Goal: Find specific page/section: Find specific page/section

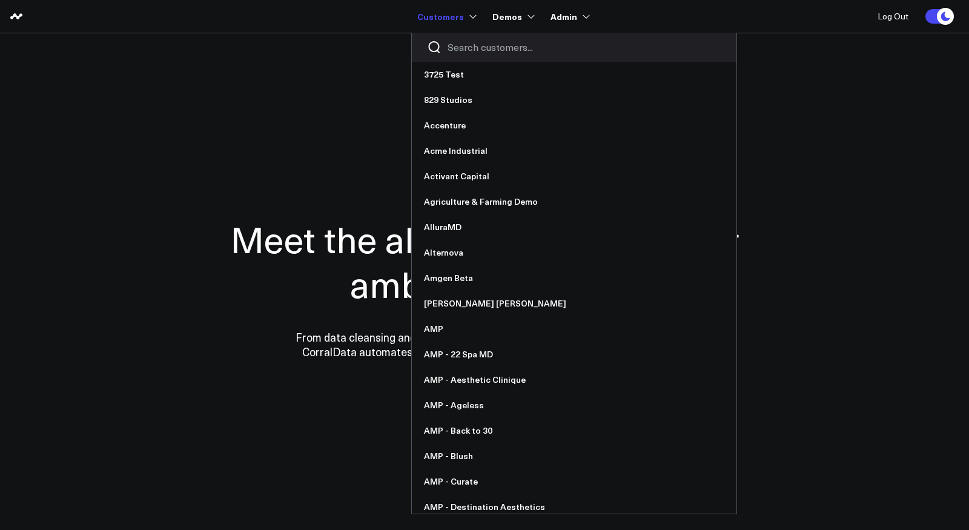
click at [468, 50] on input "Search customers input" at bounding box center [584, 47] width 274 height 13
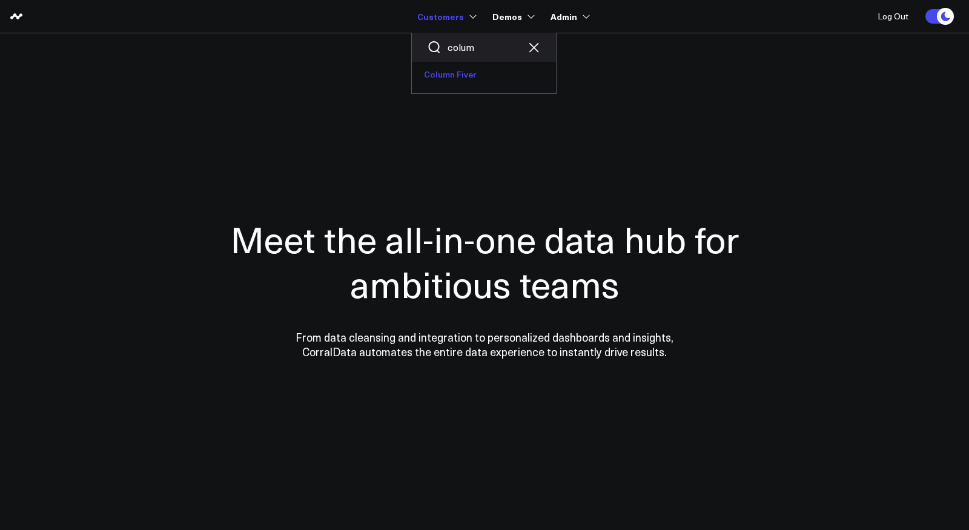
type input "colum"
click at [460, 74] on link "Column Fiver" at bounding box center [484, 74] width 144 height 25
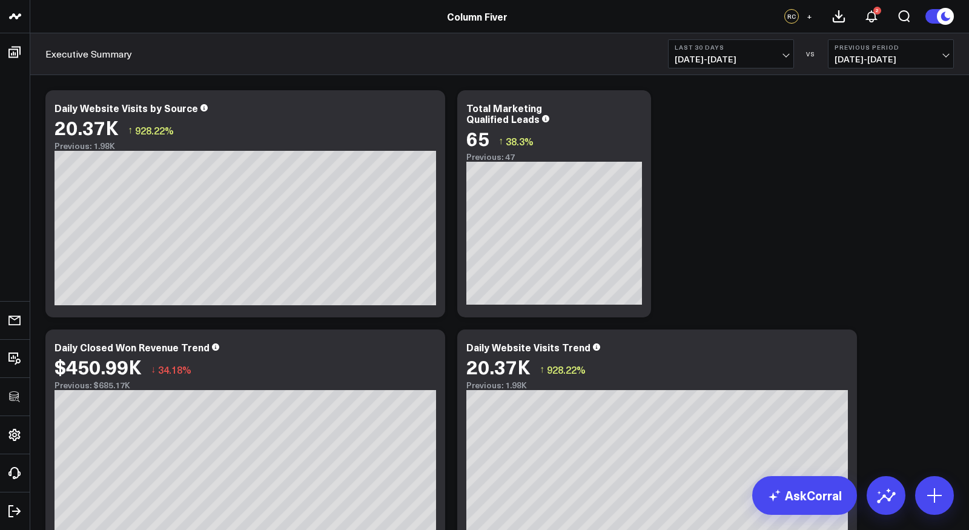
scroll to position [343, 0]
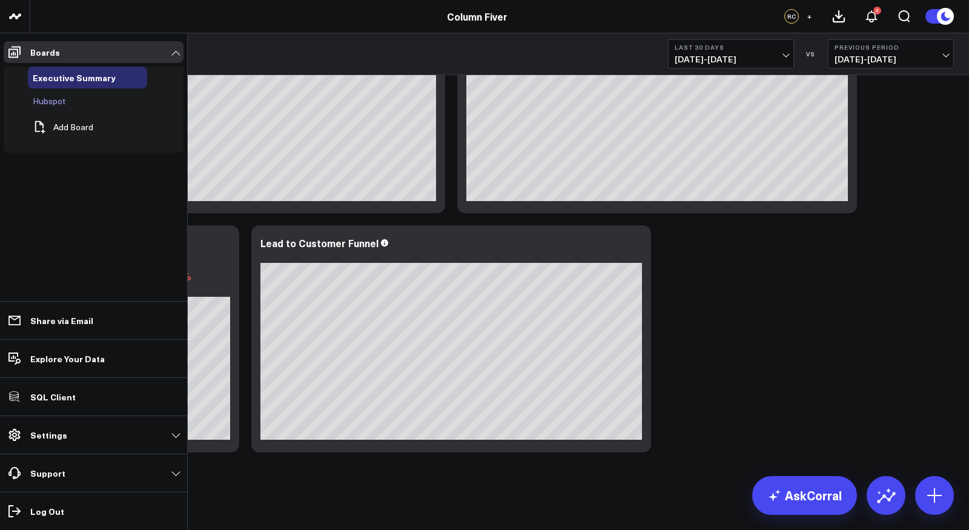
click at [48, 97] on span "Hubspot" at bounding box center [49, 101] width 33 height 12
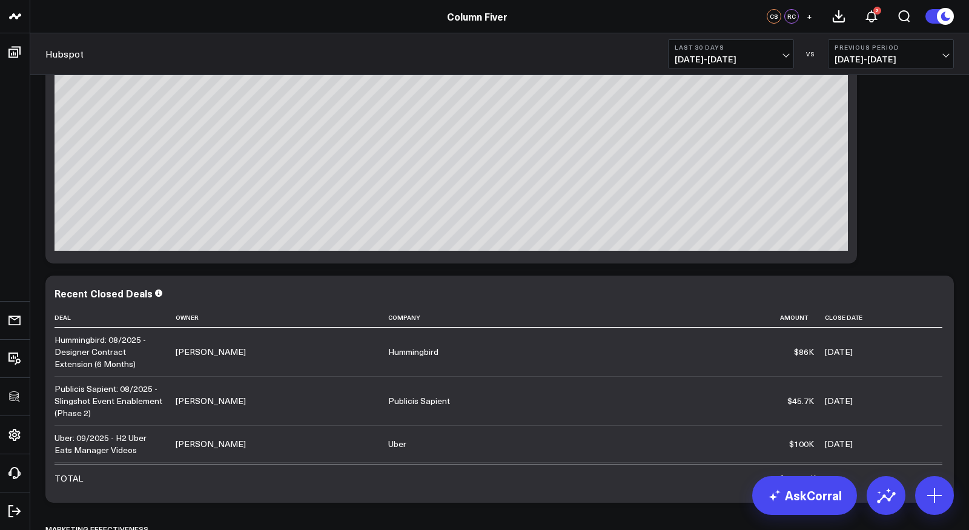
scroll to position [317, 0]
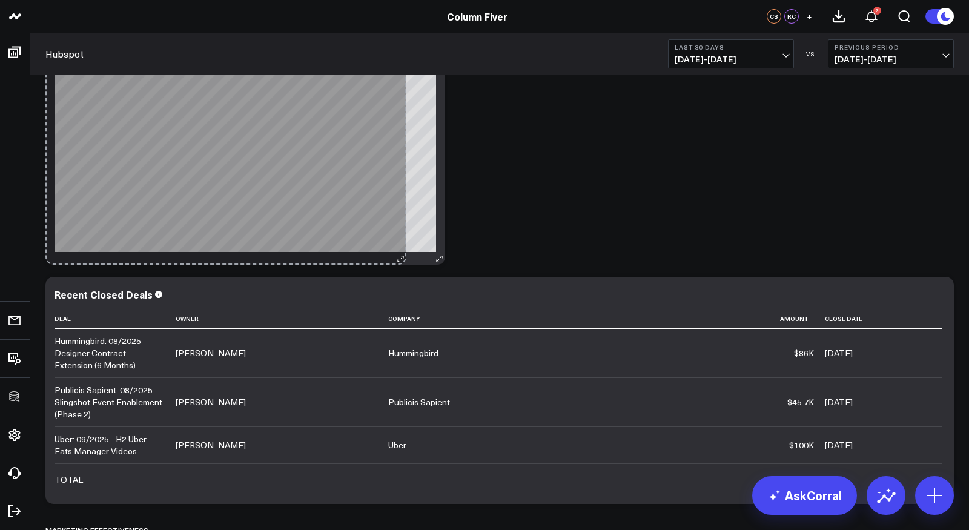
click at [394, 232] on div "Top Performing Sales Owners So sorry. The query returned no results. Ask a Data…" at bounding box center [245, 151] width 400 height 227
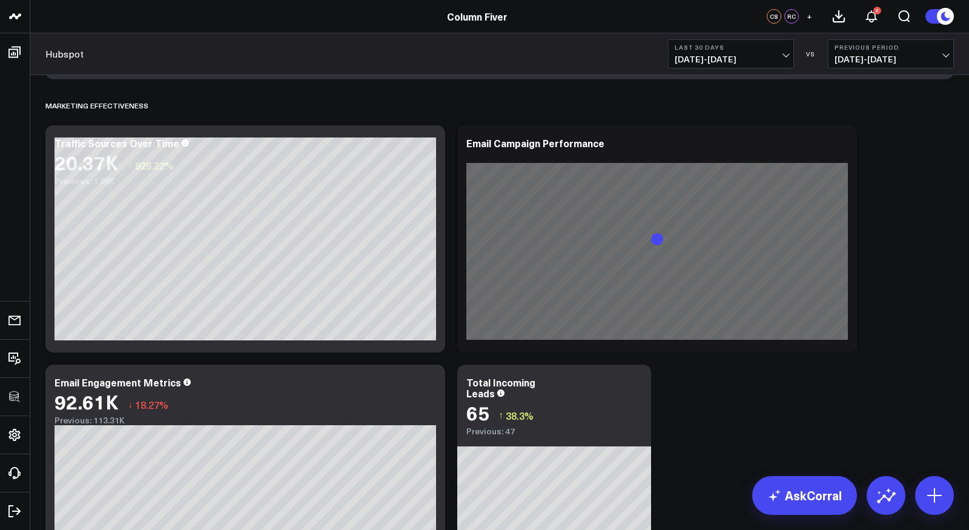
scroll to position [743, 0]
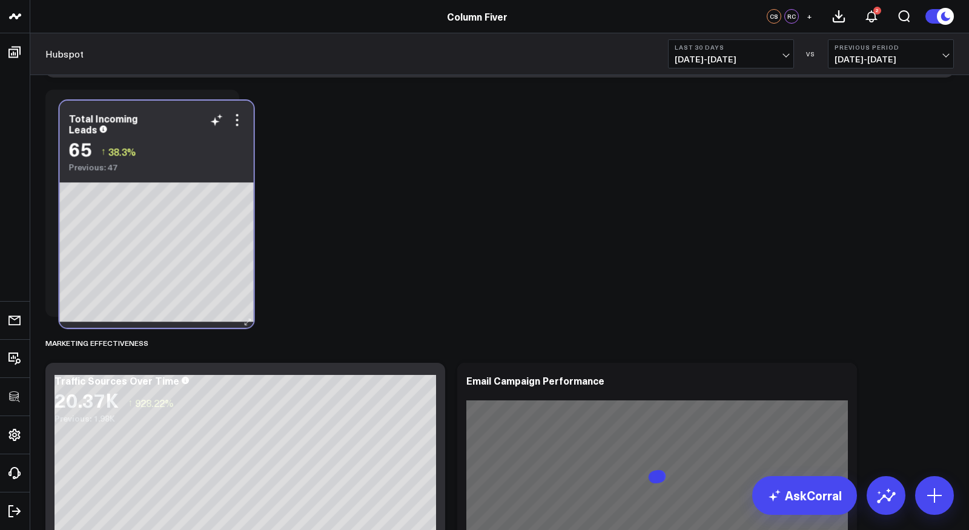
drag, startPoint x: 597, startPoint y: 378, endPoint x: 200, endPoint y: 117, distance: 475.1
click at [200, 117] on div "Total Incoming Leads" at bounding box center [157, 124] width 176 height 22
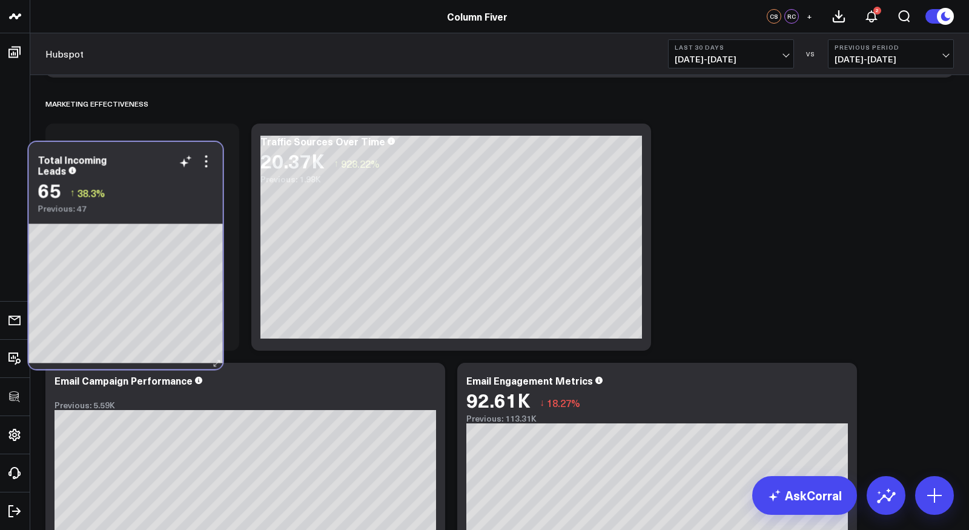
drag, startPoint x: 171, startPoint y: 107, endPoint x: 155, endPoint y: 156, distance: 52.3
click at [155, 156] on div "Total Incoming Leads" at bounding box center [126, 165] width 176 height 22
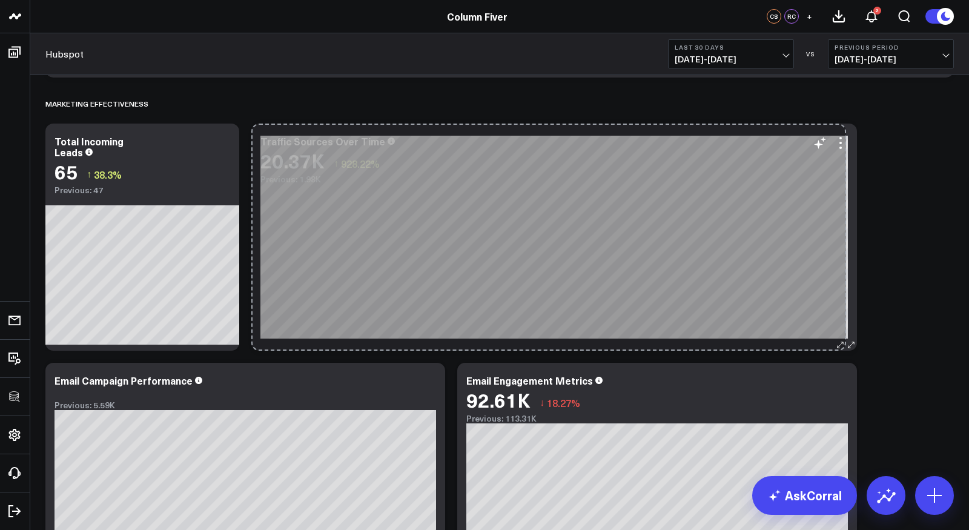
drag, startPoint x: 645, startPoint y: 343, endPoint x: 840, endPoint y: 338, distance: 195.0
click at [840, 338] on div "Traffic Sources Over Time 20.37K ↑ 928.22% Previous: 1.98K [fontSize:10px lineH…" at bounding box center [553, 236] width 605 height 227
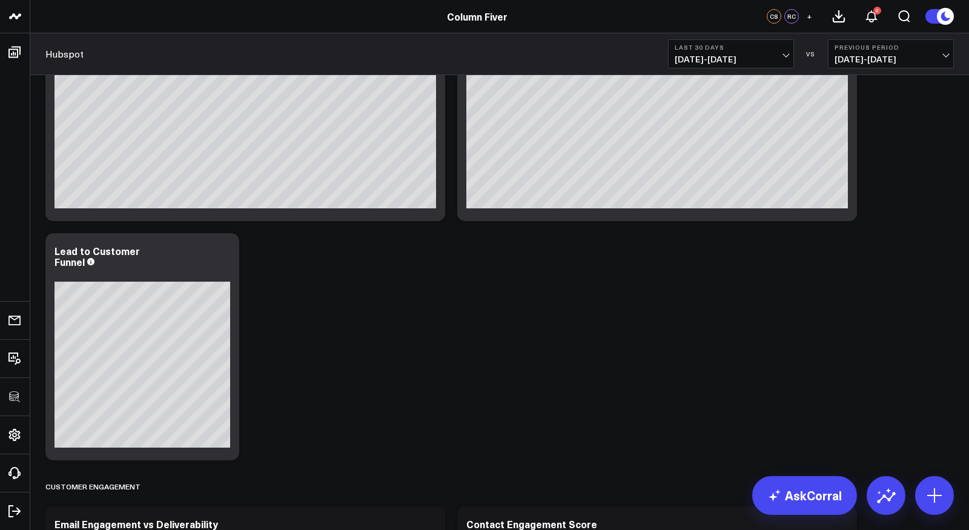
scroll to position [1419, 0]
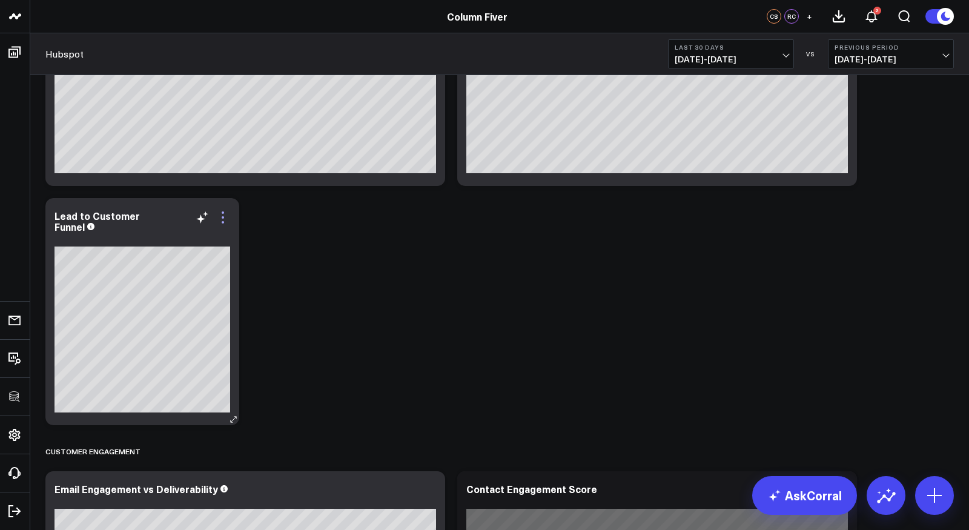
click at [222, 216] on icon at bounding box center [223, 217] width 2 height 2
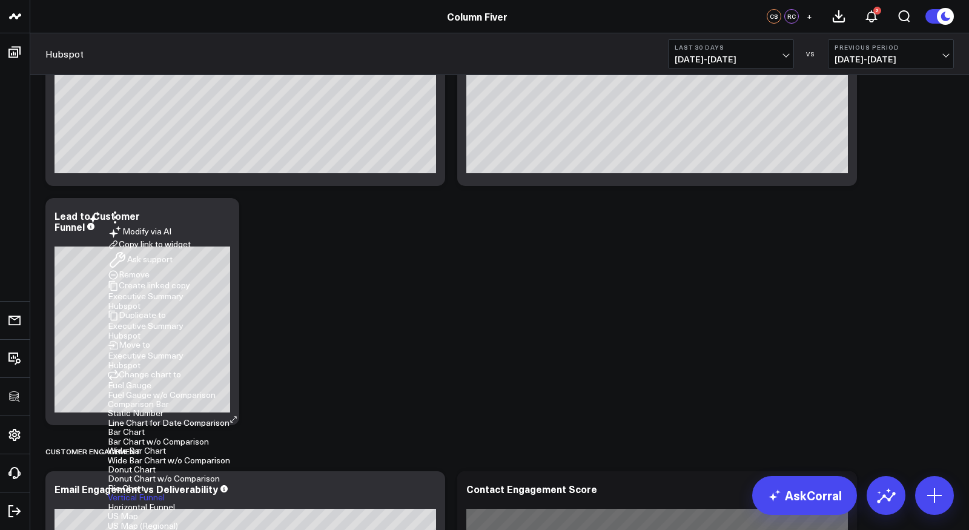
click at [175, 502] on button "Horizontal Funnel" at bounding box center [141, 506] width 67 height 8
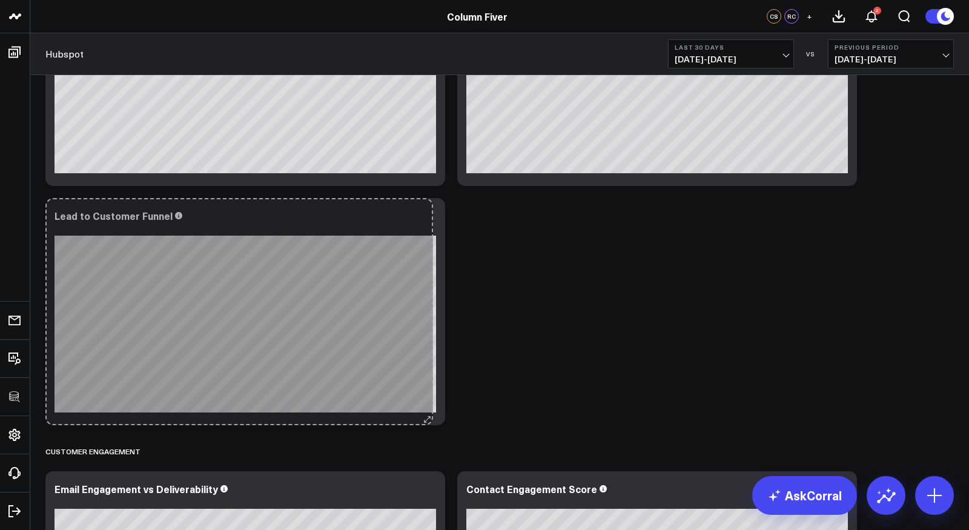
click at [426, 397] on div "Lead to Customer Funnel So sorry. The query returned no results. Ask a Data Ana…" at bounding box center [245, 311] width 400 height 227
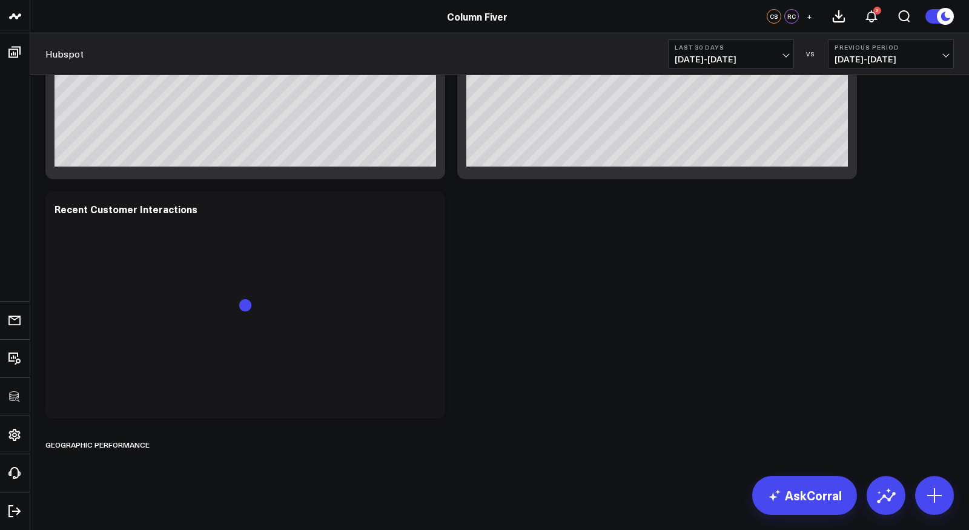
scroll to position [1938, 0]
click at [162, 446] on icon at bounding box center [164, 444] width 10 height 10
click at [190, 475] on button "Delete" at bounding box center [195, 478] width 53 height 21
click at [192, 478] on button "Delete" at bounding box center [195, 478] width 53 height 21
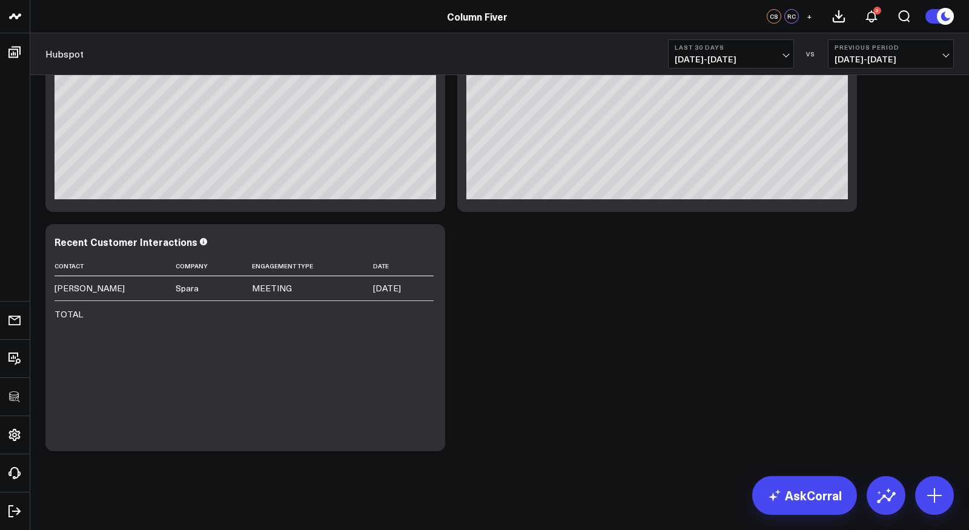
scroll to position [1905, 0]
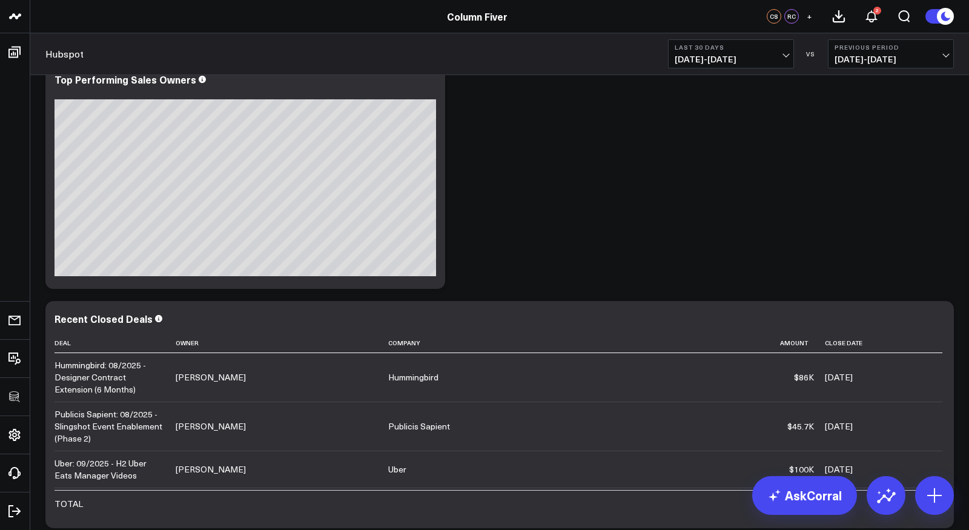
scroll to position [0, 0]
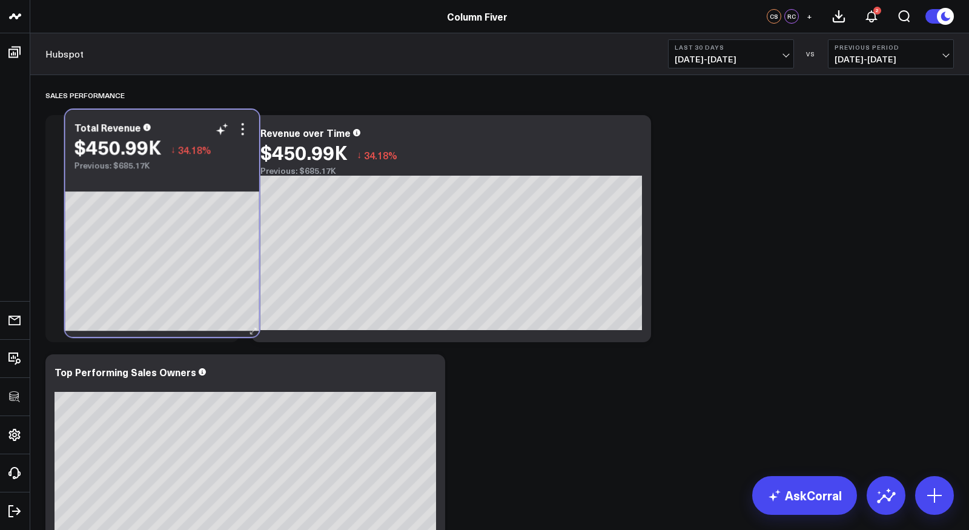
drag, startPoint x: 565, startPoint y: 130, endPoint x: 173, endPoint y: 125, distance: 391.7
click at [173, 125] on div "Total Revenue" at bounding box center [162, 127] width 176 height 11
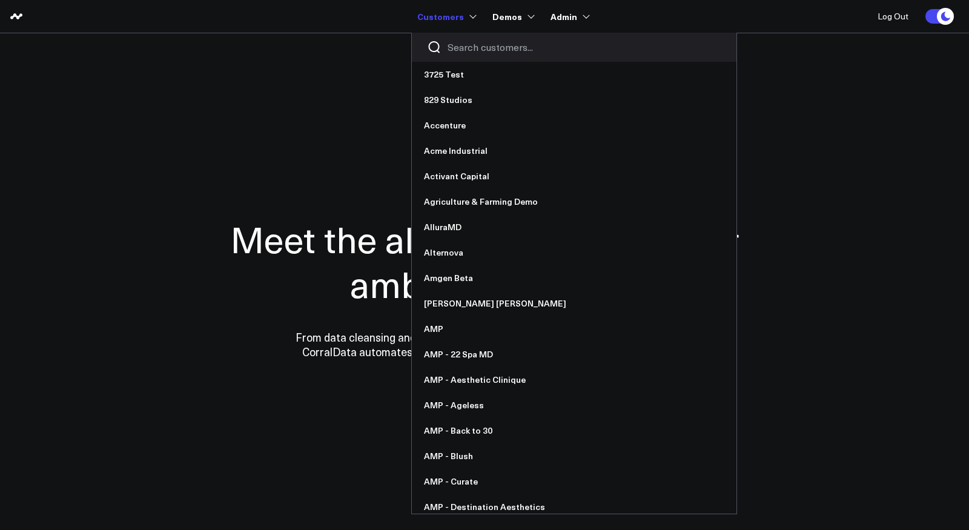
click at [465, 48] on input "Search customers input" at bounding box center [584, 47] width 274 height 13
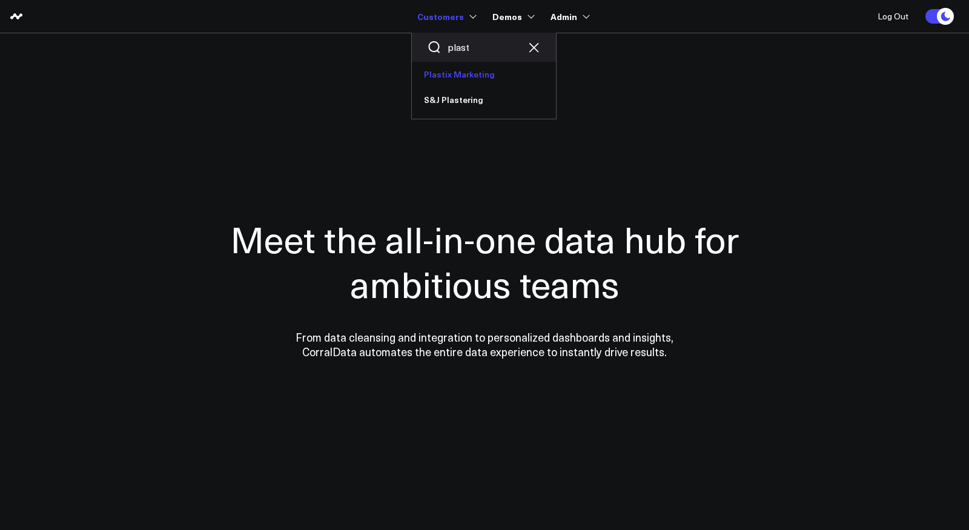
type input "plast"
click at [481, 77] on link "Plastix Marketing" at bounding box center [484, 74] width 144 height 25
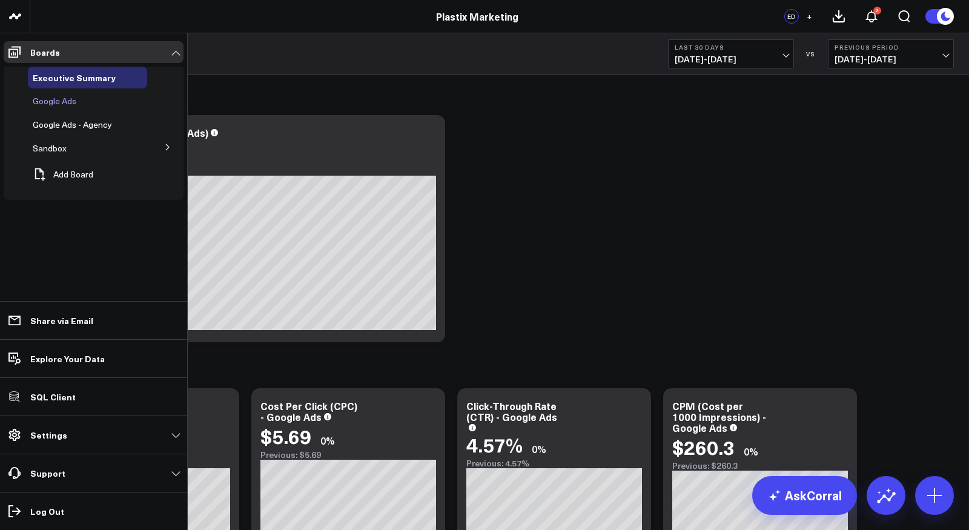
click at [54, 100] on span "Google Ads" at bounding box center [55, 101] width 44 height 12
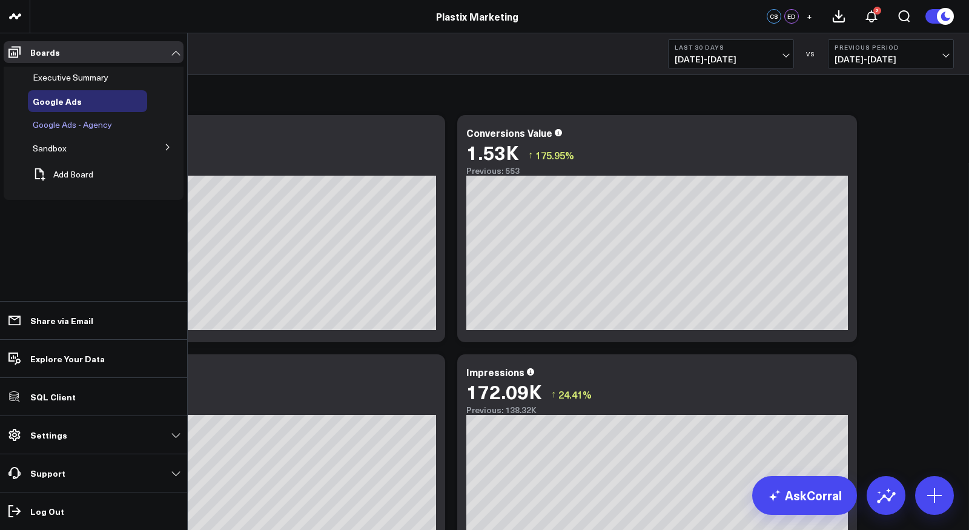
click at [56, 121] on span "Google Ads - Agency" at bounding box center [72, 125] width 79 height 12
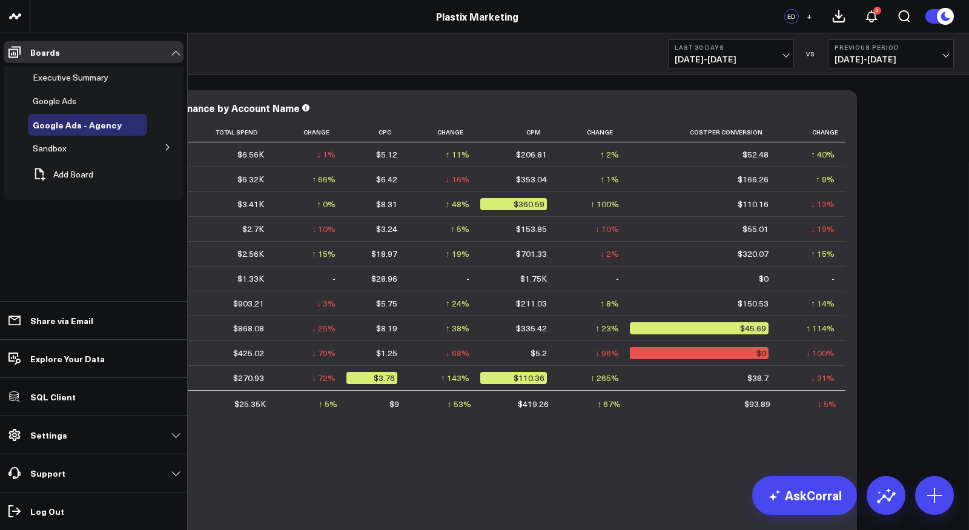
click at [166, 148] on icon at bounding box center [167, 146] width 7 height 7
click at [69, 169] on span "Meta Ads" at bounding box center [58, 170] width 37 height 12
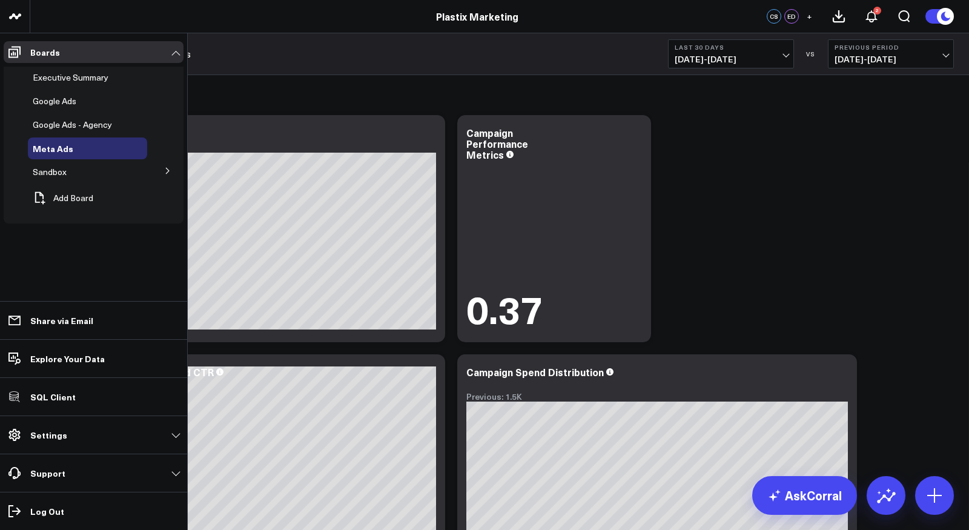
click at [167, 168] on icon at bounding box center [167, 170] width 7 height 7
click at [59, 146] on span "Meta Ads" at bounding box center [53, 148] width 41 height 12
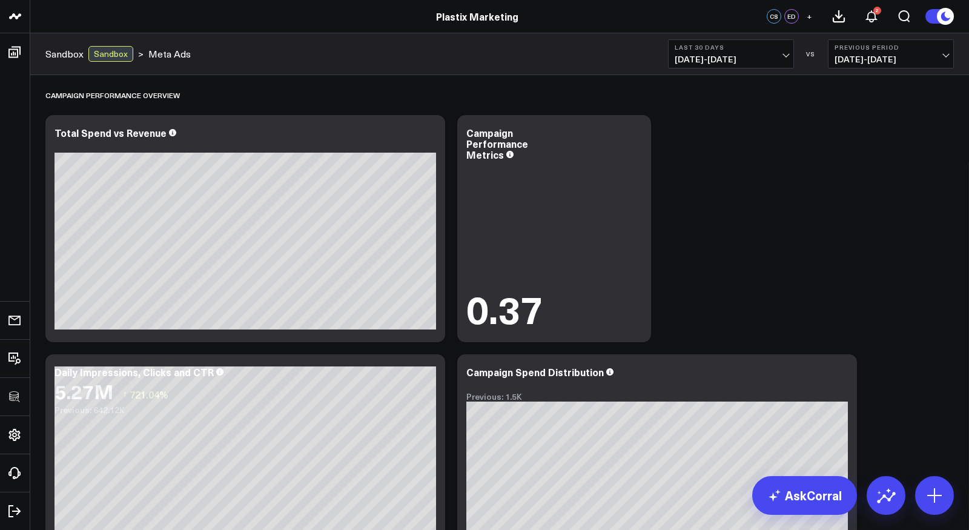
click at [113, 50] on div "Sandbox" at bounding box center [110, 54] width 45 height 16
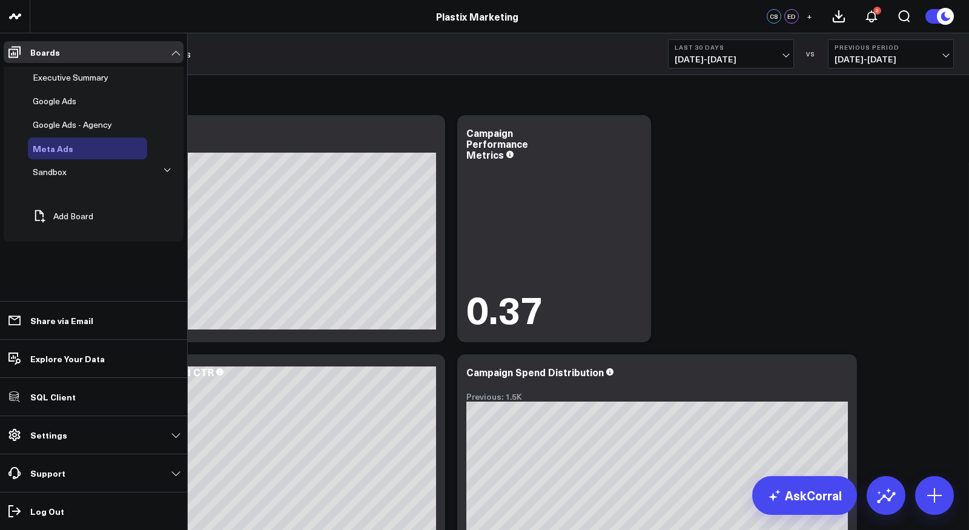
click at [81, 146] on icon at bounding box center [88, 148] width 15 height 15
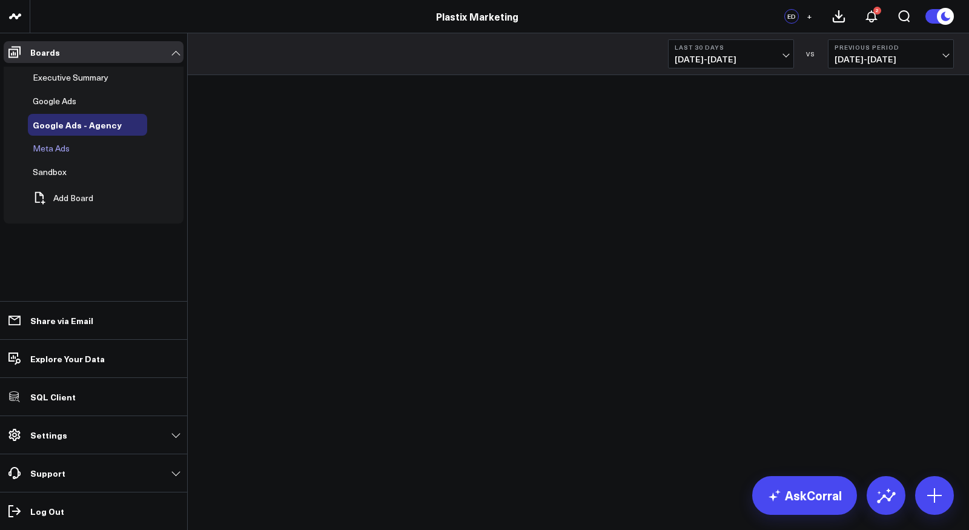
click at [53, 150] on span "Meta Ads" at bounding box center [51, 148] width 37 height 12
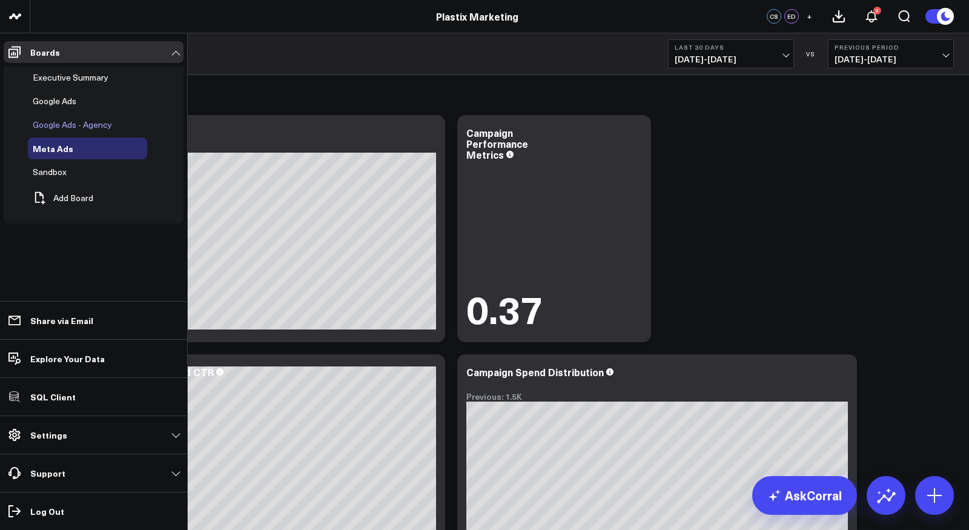
click at [67, 120] on span "Google Ads - Agency" at bounding box center [72, 125] width 79 height 12
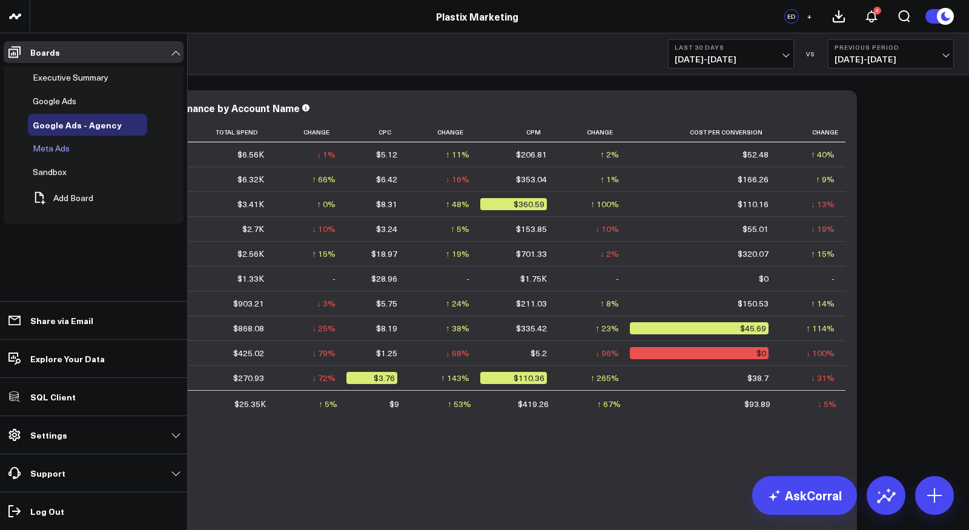
click at [45, 150] on span "Meta Ads" at bounding box center [51, 148] width 37 height 12
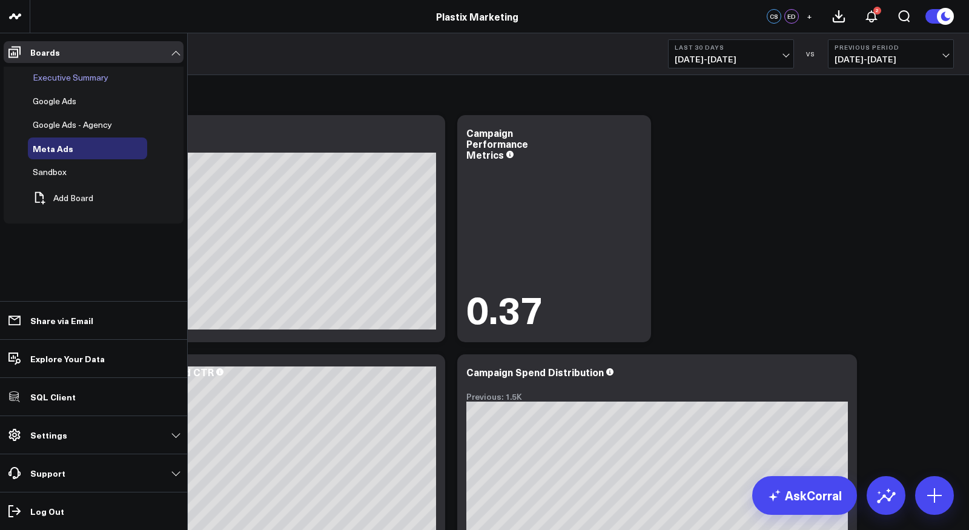
click at [78, 76] on span "Executive Summary" at bounding box center [71, 77] width 76 height 12
